Goal: Task Accomplishment & Management: Manage account settings

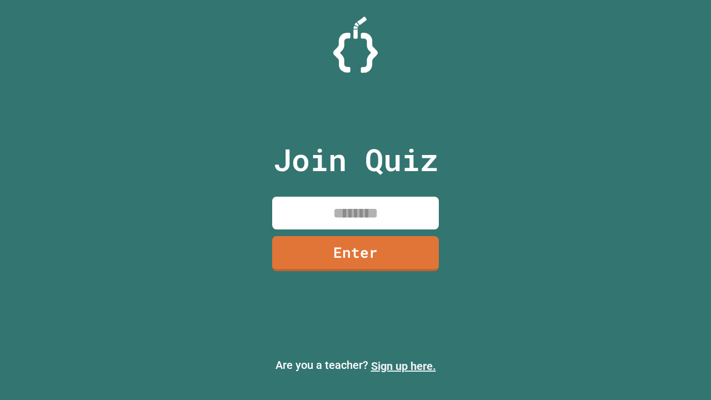
click at [398, 366] on link "Sign up here." at bounding box center [403, 365] width 65 height 13
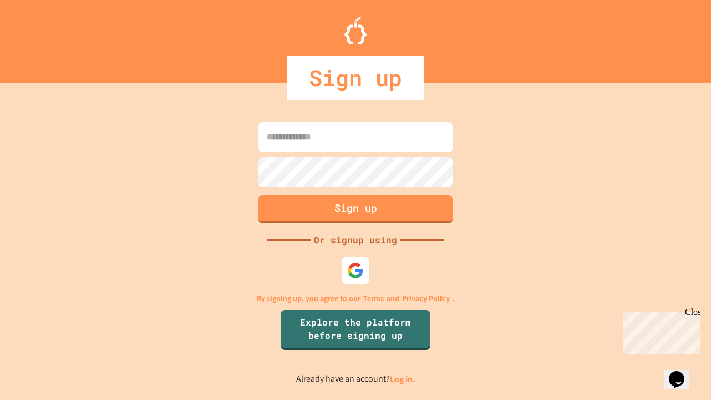
click at [403, 379] on link "Log in." at bounding box center [403, 379] width 26 height 12
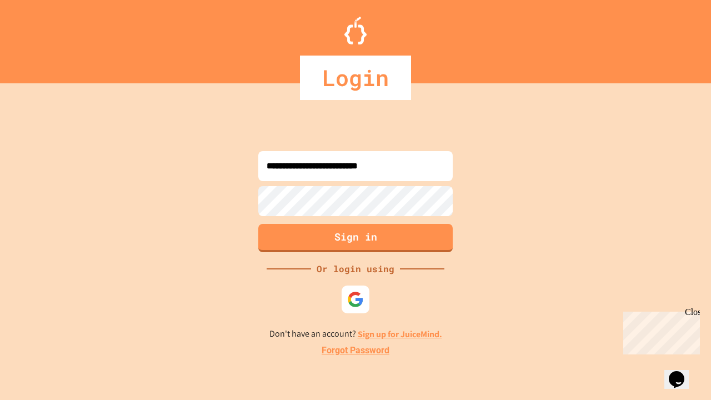
type input "**********"
